Goal: Task Accomplishment & Management: Find specific page/section

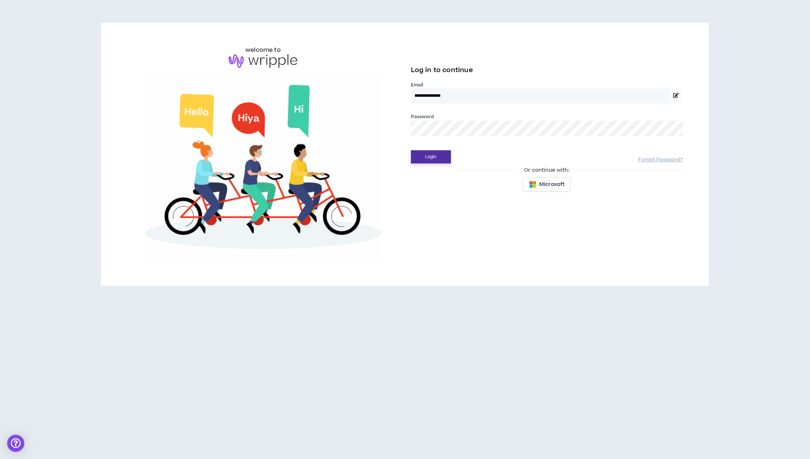
click at [442, 153] on button "Login" at bounding box center [431, 156] width 40 height 13
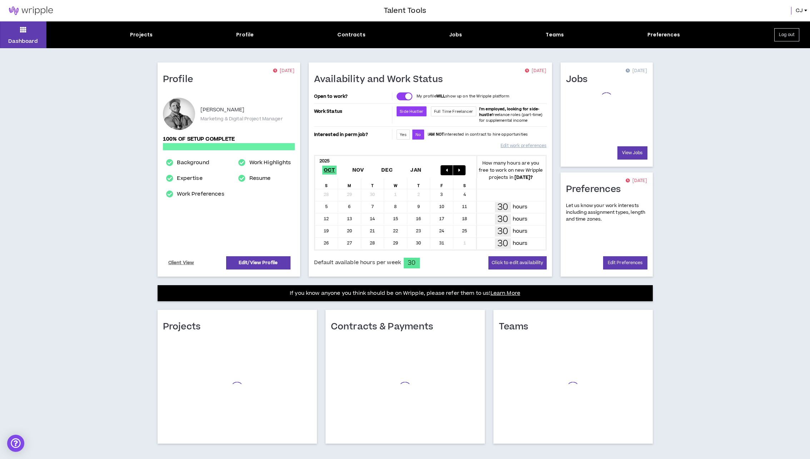
click at [447, 37] on div "Projects Profile Contracts Jobs Teams Preferences" at bounding box center [404, 35] width 717 height 8
click at [453, 35] on div "Jobs" at bounding box center [455, 35] width 13 height 8
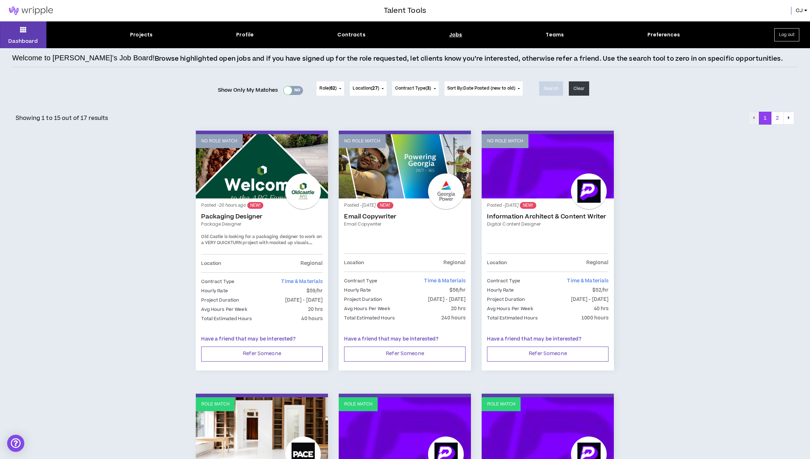
click at [288, 93] on div at bounding box center [288, 90] width 8 height 8
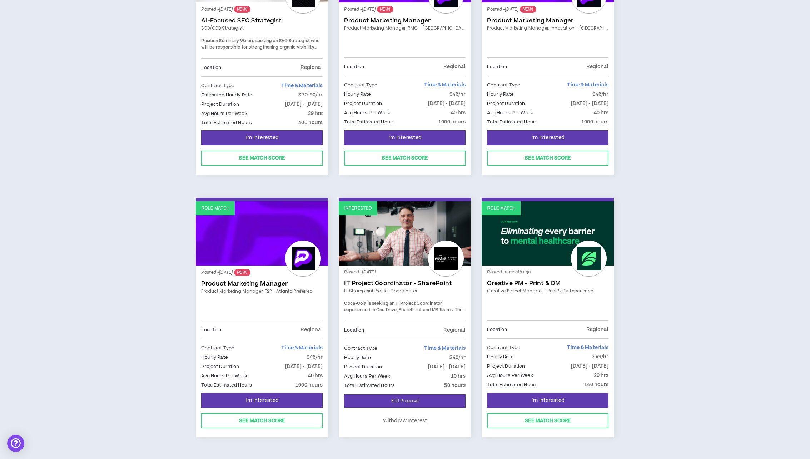
scroll to position [179, 0]
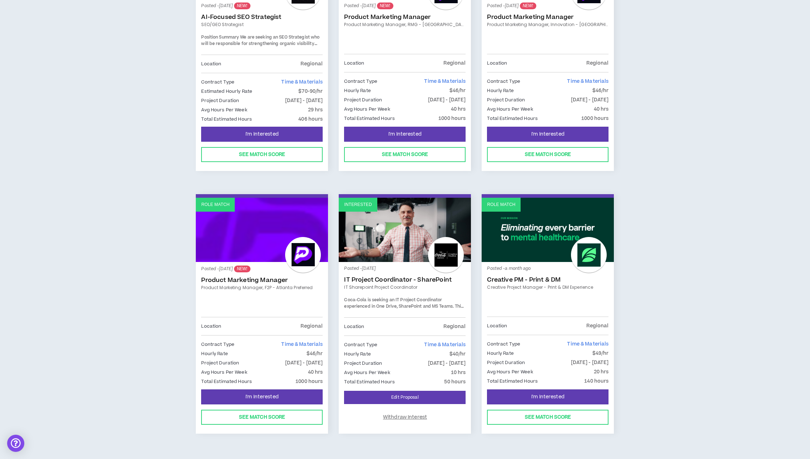
click at [564, 223] on link "Role Match" at bounding box center [548, 230] width 132 height 64
